Goal: Task Accomplishment & Management: Complete application form

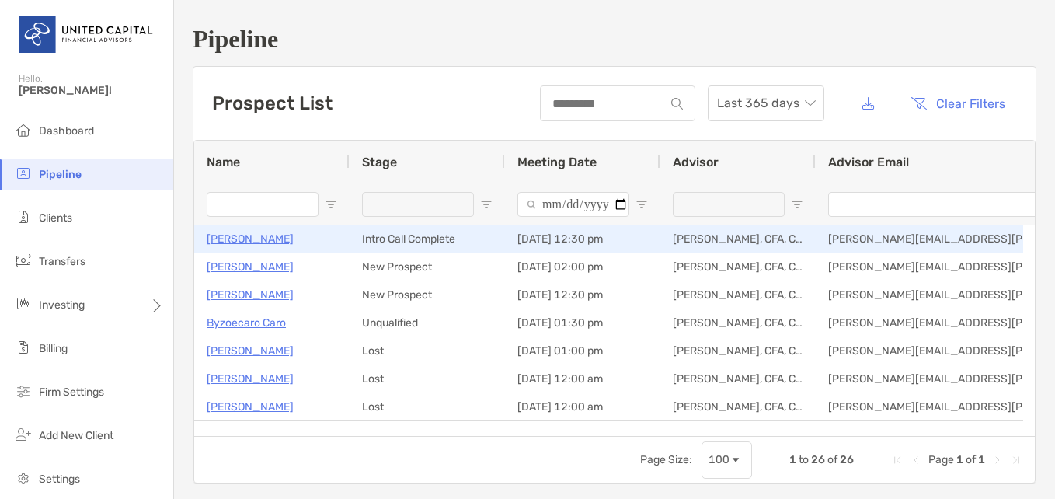
click at [244, 242] on p "[PERSON_NAME]" at bounding box center [250, 238] width 87 height 19
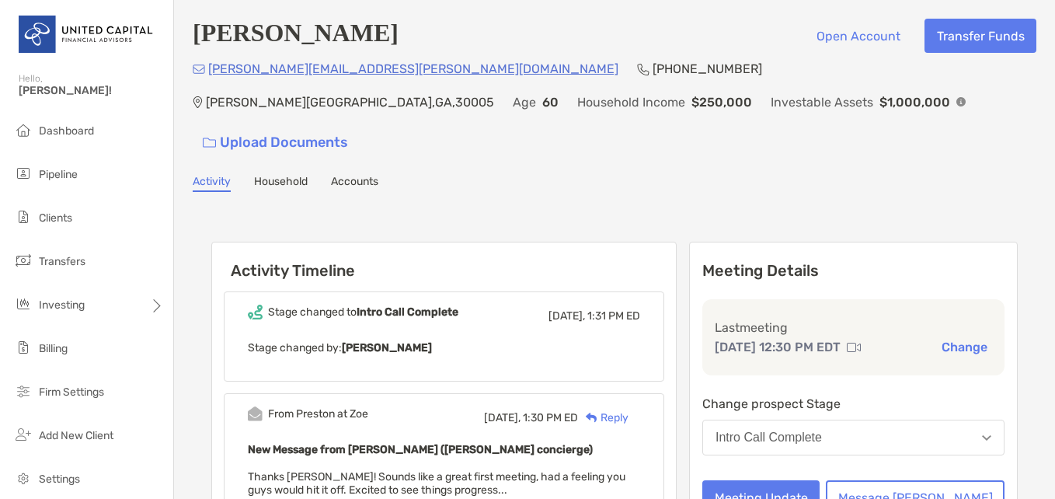
click at [308, 68] on p "[PERSON_NAME][EMAIL_ADDRESS][PERSON_NAME][DOMAIN_NAME]" at bounding box center [413, 68] width 410 height 19
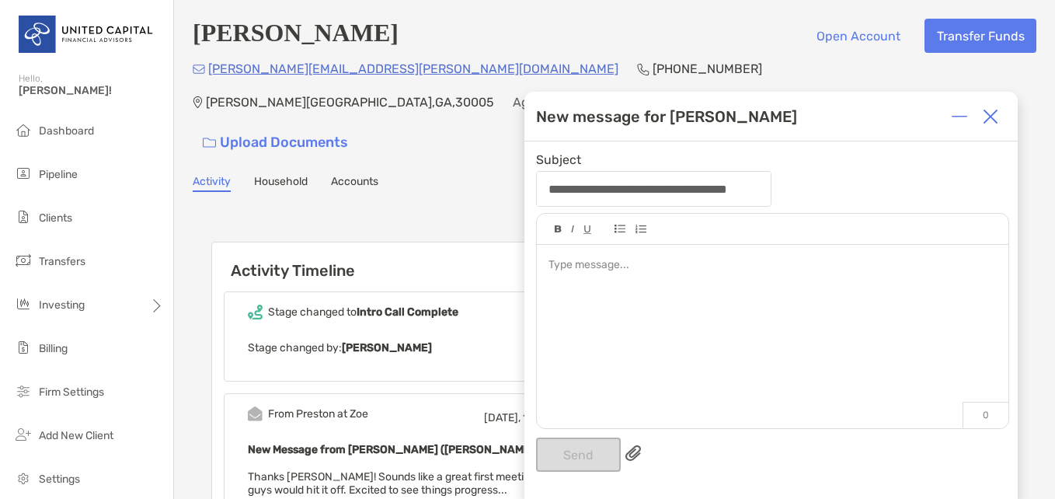
click at [1002, 109] on div at bounding box center [990, 116] width 31 height 31
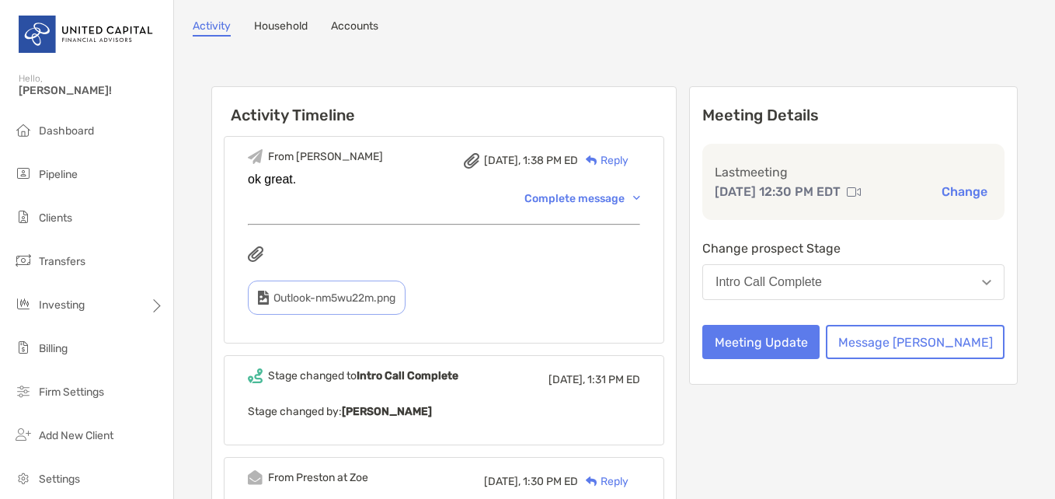
scroll to position [233, 0]
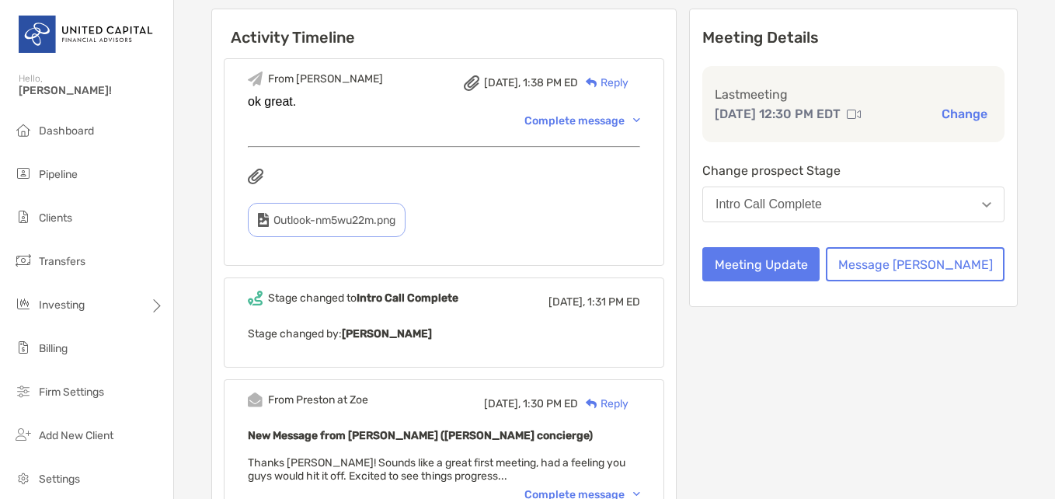
click at [795, 187] on button "Intro Call Complete" at bounding box center [854, 205] width 302 height 36
click at [738, 192] on div "Meeting Details Last meeting [DATE] 12:30 PM EDT Change Change prospect Stage I…" at bounding box center [853, 158] width 329 height 298
click at [820, 247] on button "Meeting Update" at bounding box center [761, 264] width 117 height 34
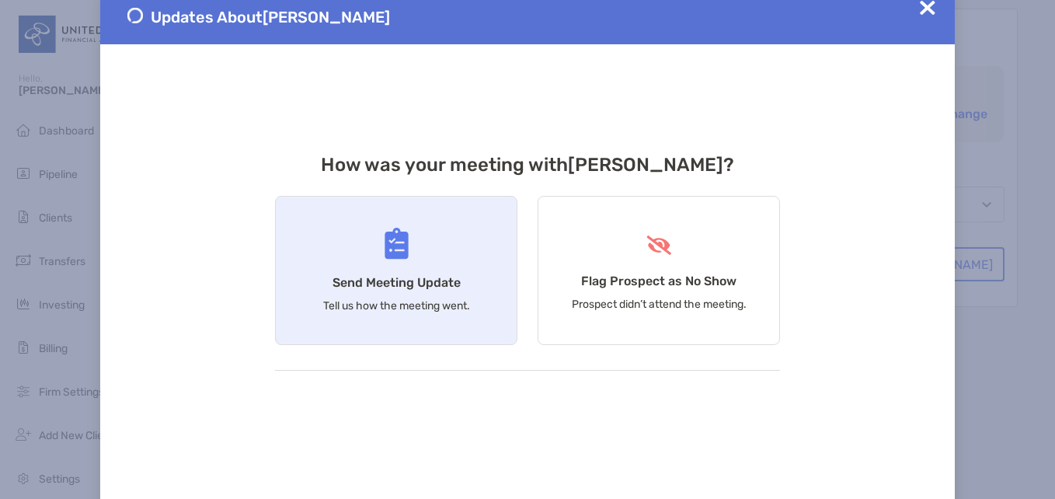
click at [390, 283] on h4 "Send Meeting Update" at bounding box center [397, 282] width 128 height 15
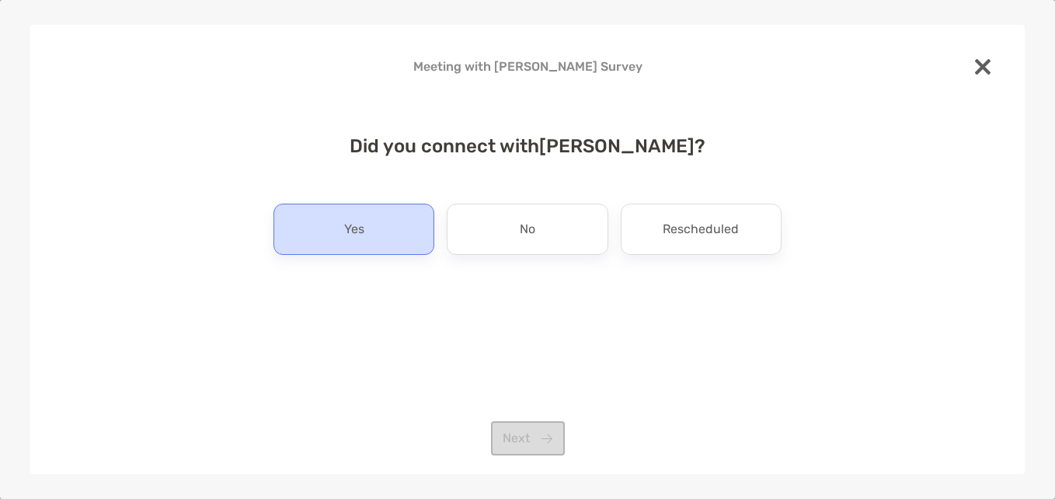
click at [374, 240] on div "Yes" at bounding box center [354, 229] width 161 height 51
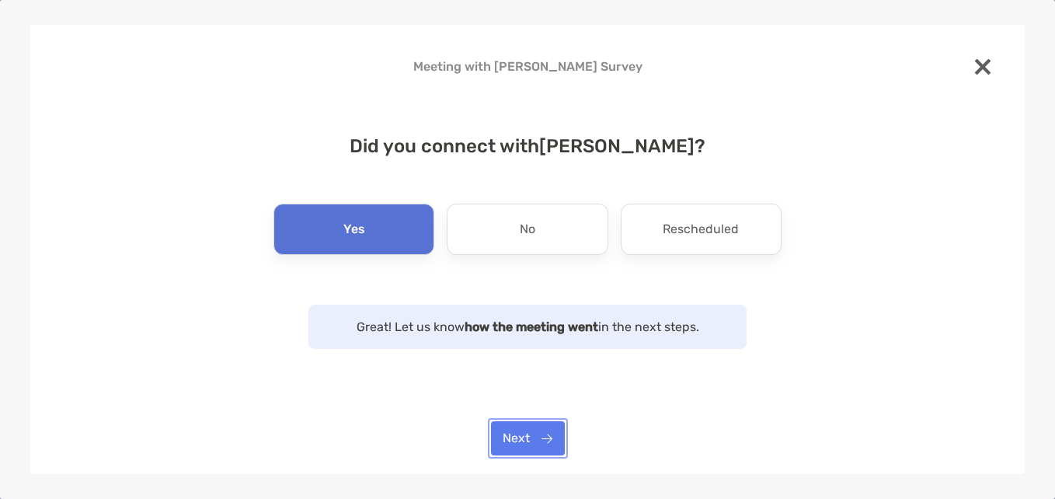
click at [549, 438] on button "Next" at bounding box center [528, 438] width 74 height 34
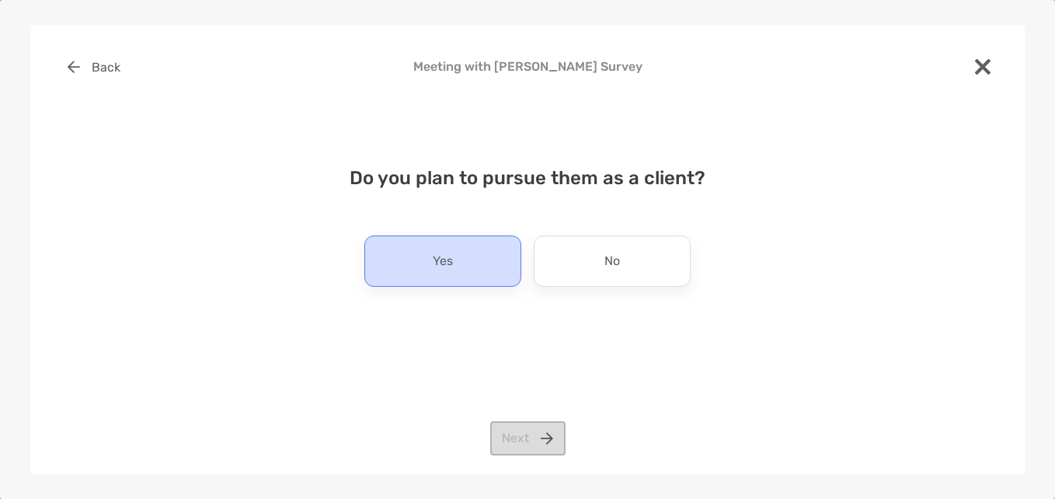
click at [452, 264] on p "Yes" at bounding box center [443, 261] width 20 height 25
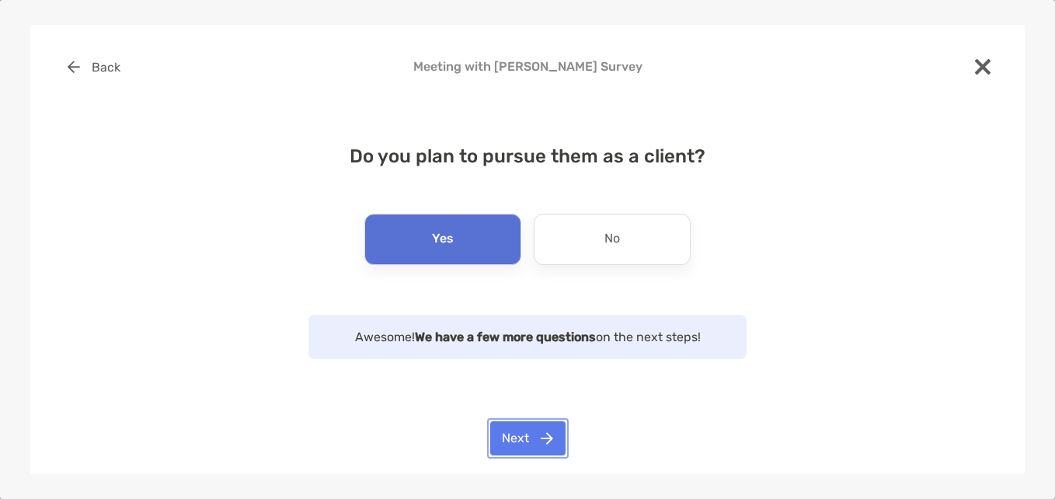
click at [524, 445] on button "Next" at bounding box center [527, 438] width 75 height 34
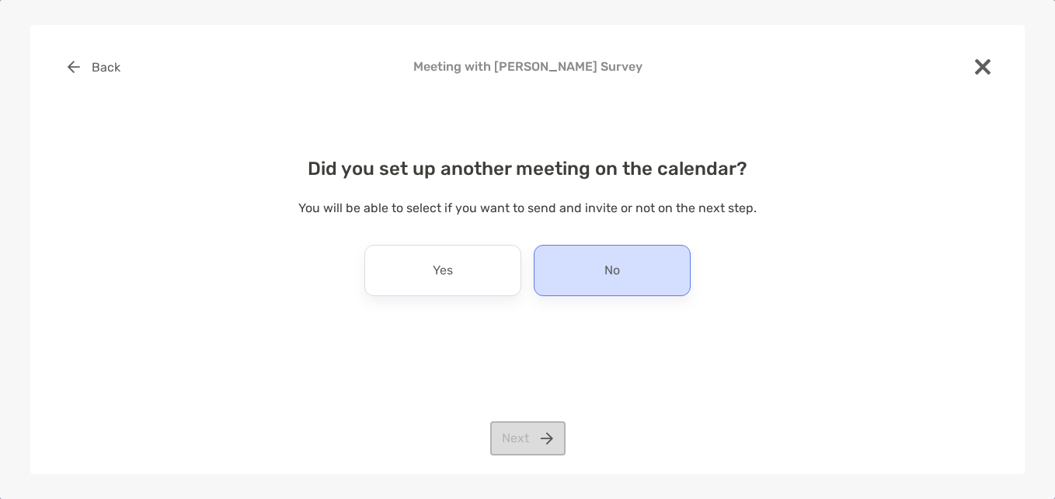
click at [570, 281] on div "No" at bounding box center [612, 270] width 157 height 51
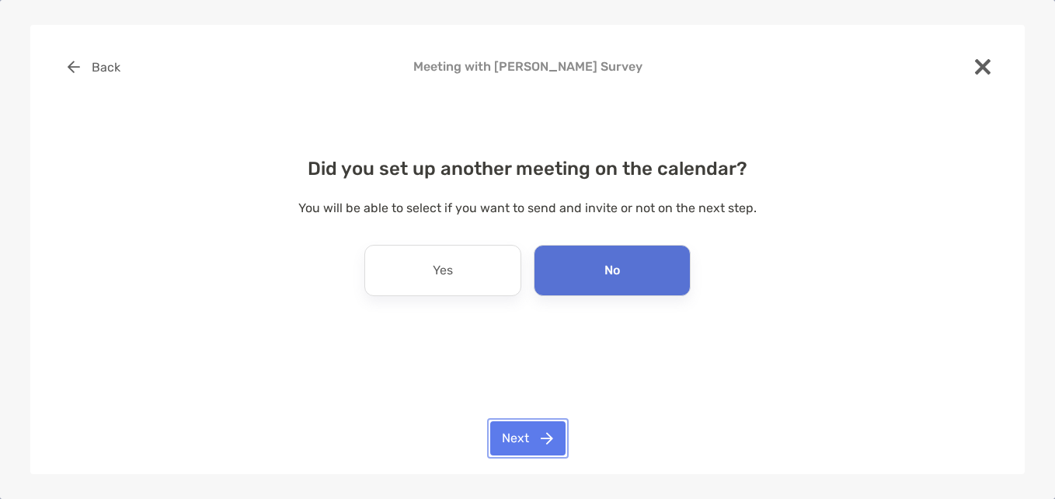
click at [545, 441] on button "Next" at bounding box center [527, 438] width 75 height 34
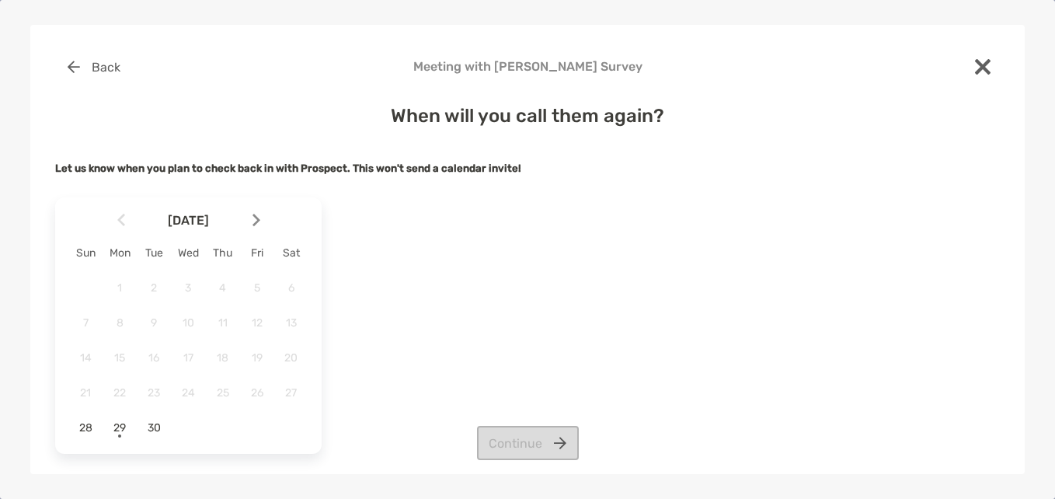
click at [117, 431] on div "Continue" at bounding box center [527, 443] width 945 height 34
click at [119, 427] on div "Continue" at bounding box center [527, 443] width 945 height 34
click at [153, 427] on div "Continue" at bounding box center [527, 443] width 945 height 34
click at [258, 215] on img at bounding box center [257, 220] width 8 height 13
click at [194, 286] on span "1" at bounding box center [188, 287] width 26 height 13
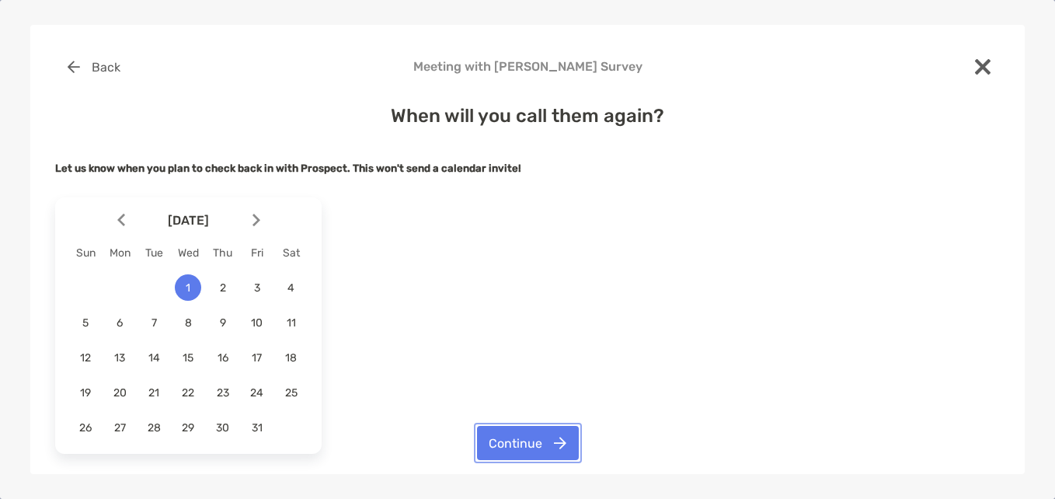
click at [524, 450] on button "Continue" at bounding box center [528, 443] width 102 height 34
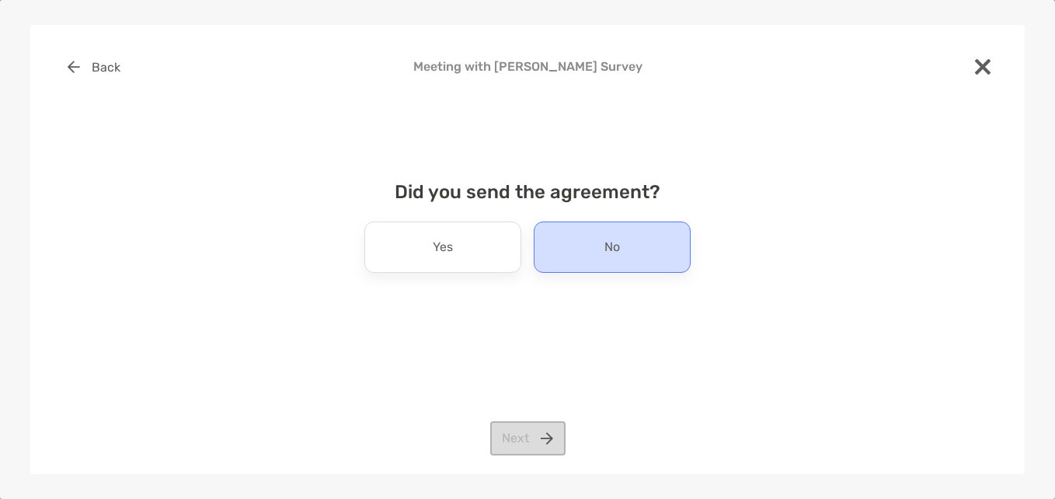
click at [596, 250] on div "No" at bounding box center [612, 246] width 157 height 51
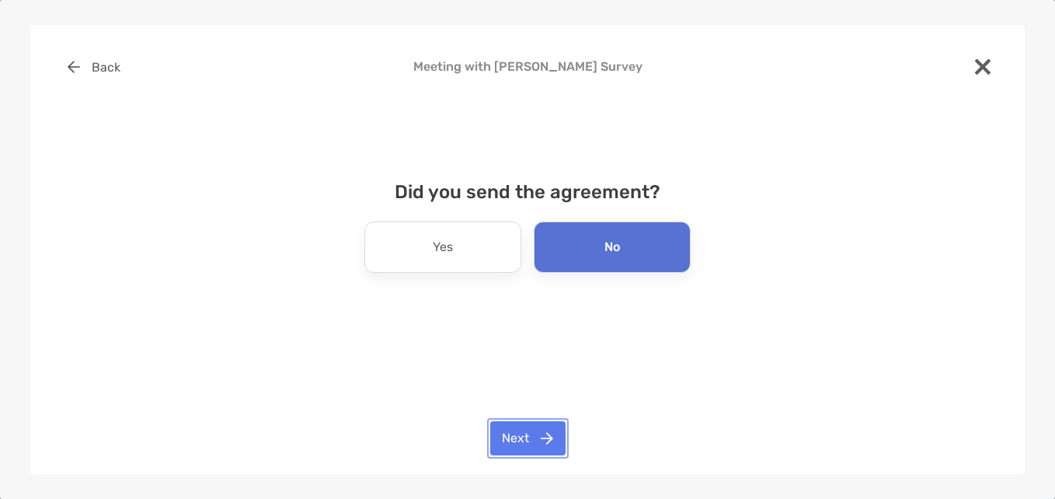
click at [510, 445] on button "Next" at bounding box center [527, 438] width 75 height 34
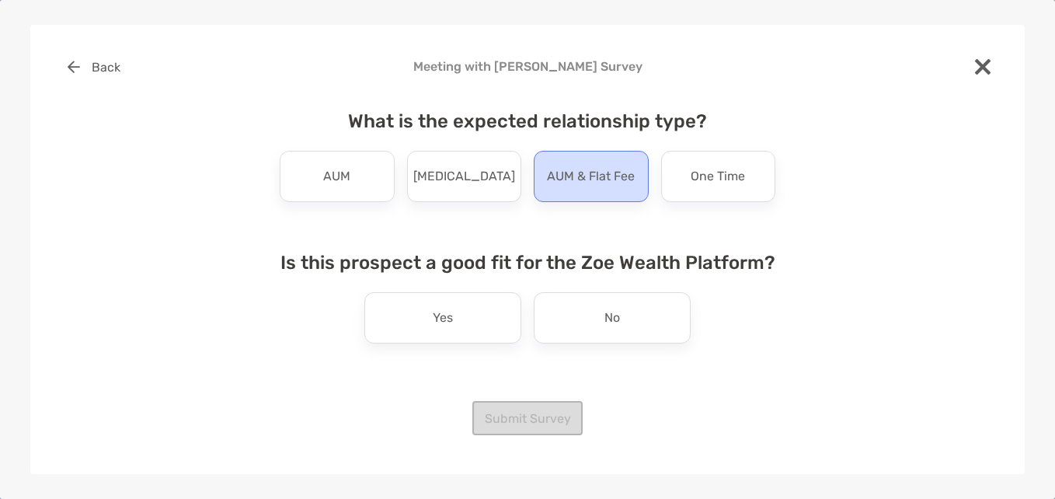
click at [613, 179] on p "AUM & Flat Fee" at bounding box center [591, 176] width 88 height 25
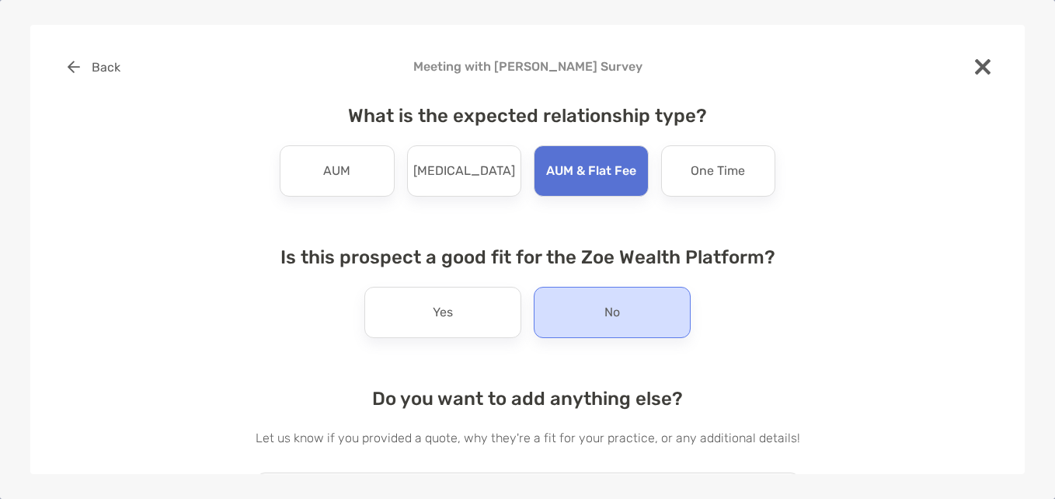
drag, startPoint x: 725, startPoint y: 319, endPoint x: 599, endPoint y: 326, distance: 126.1
click at [715, 319] on div "Yes No" at bounding box center [528, 312] width 508 height 51
click at [599, 326] on div "No" at bounding box center [612, 312] width 157 height 51
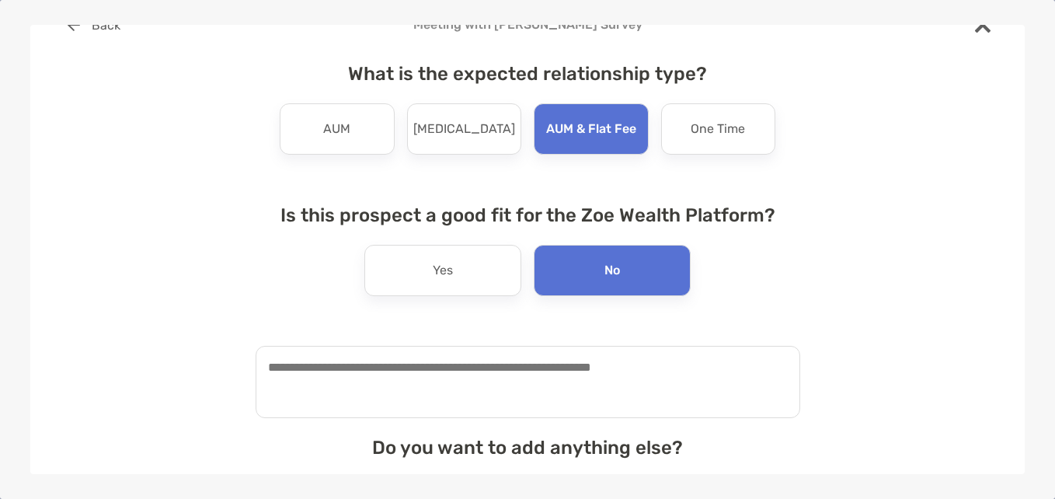
scroll to position [78, 0]
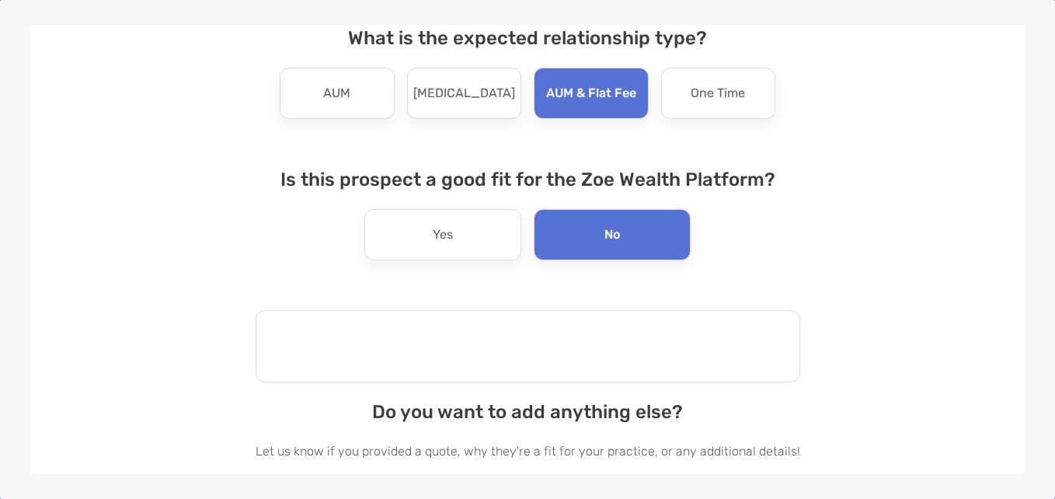
click at [506, 346] on textarea at bounding box center [528, 346] width 545 height 72
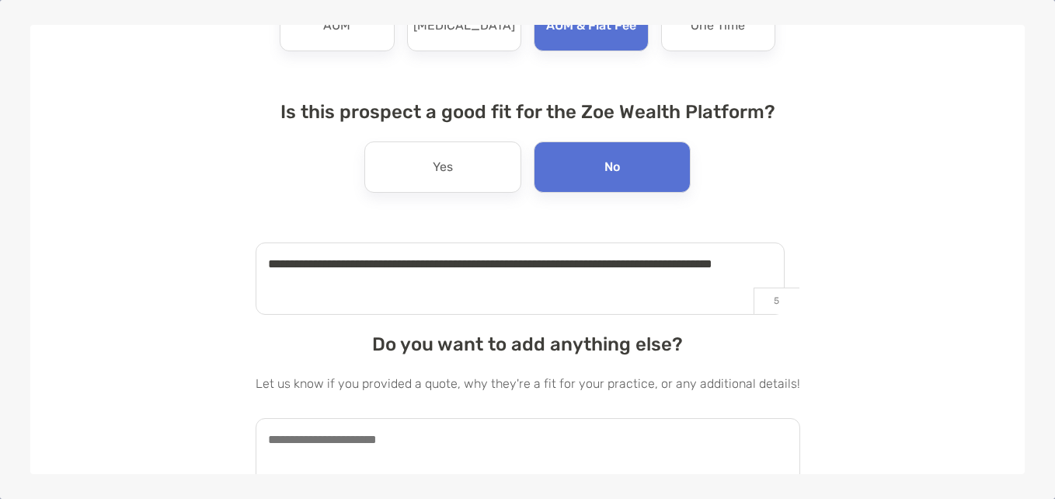
scroll to position [210, 0]
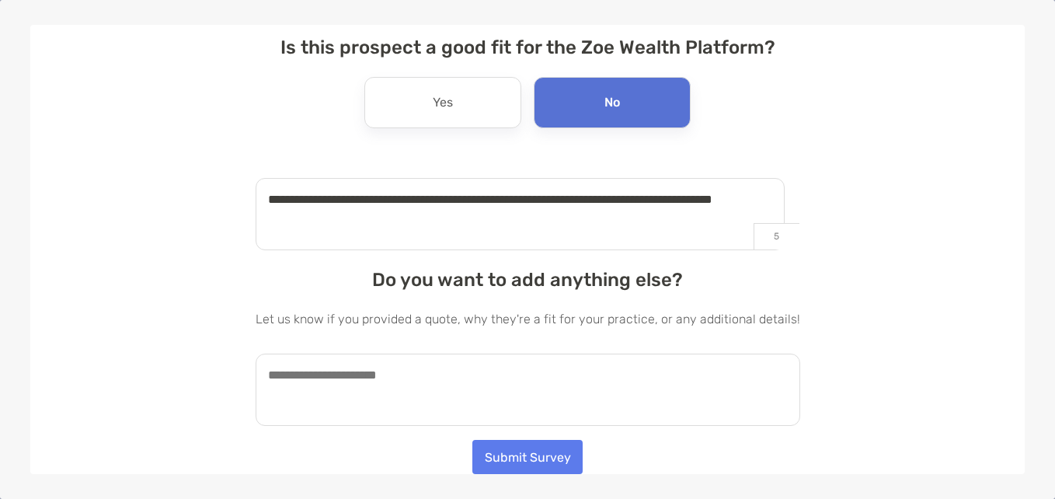
type textarea "**********"
click at [398, 371] on textarea at bounding box center [528, 390] width 545 height 72
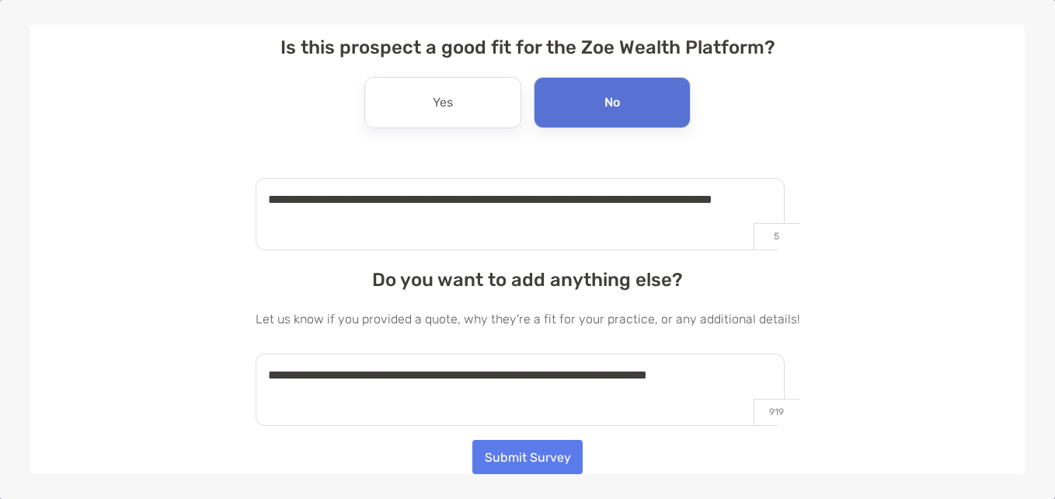
type textarea "**********"
click at [528, 459] on button "Submit Survey" at bounding box center [528, 457] width 110 height 34
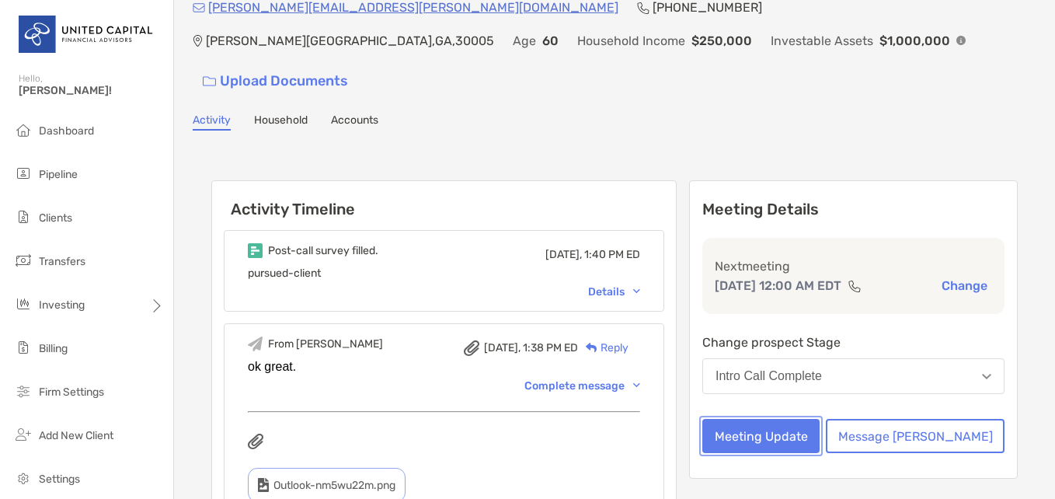
scroll to position [0, 0]
